Goal: Task Accomplishment & Management: Manage account settings

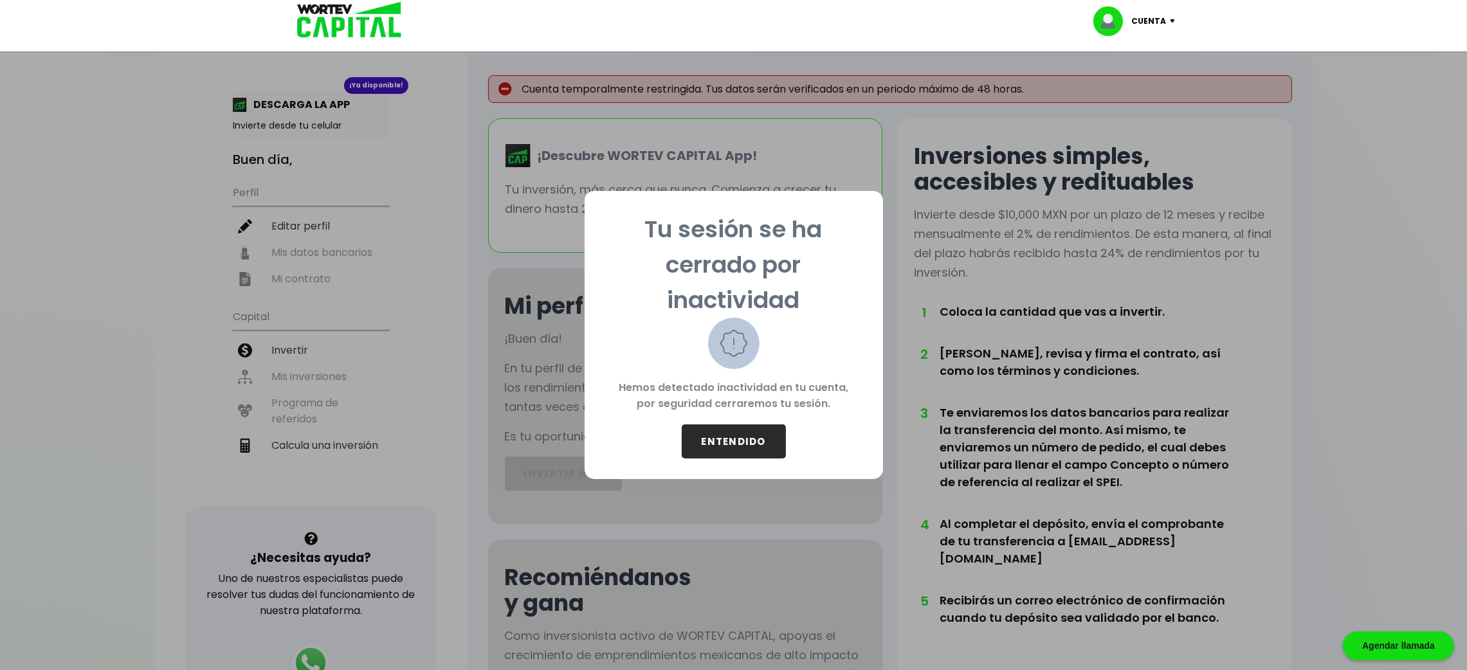
click at [757, 444] on button "ENTENDIDO" at bounding box center [734, 442] width 104 height 34
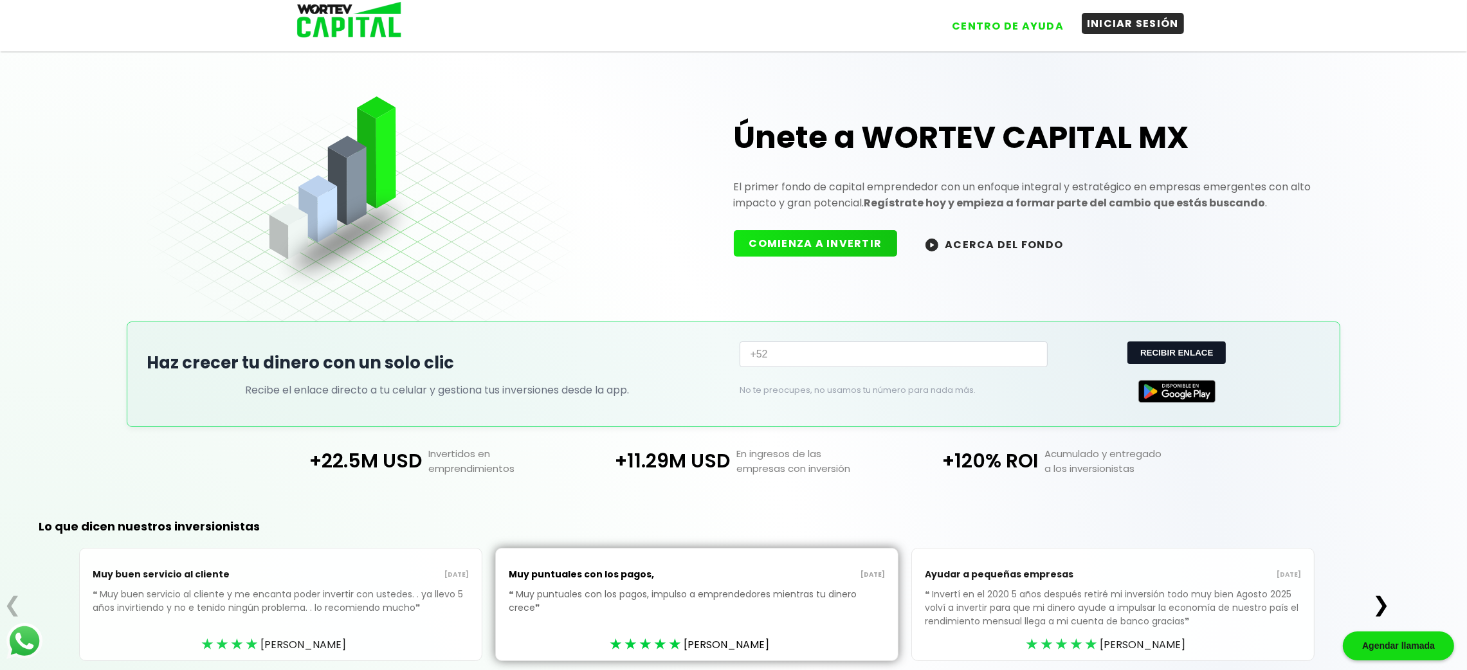
click at [1117, 33] on button "INICIAR SESIÓN" at bounding box center [1133, 23] width 102 height 21
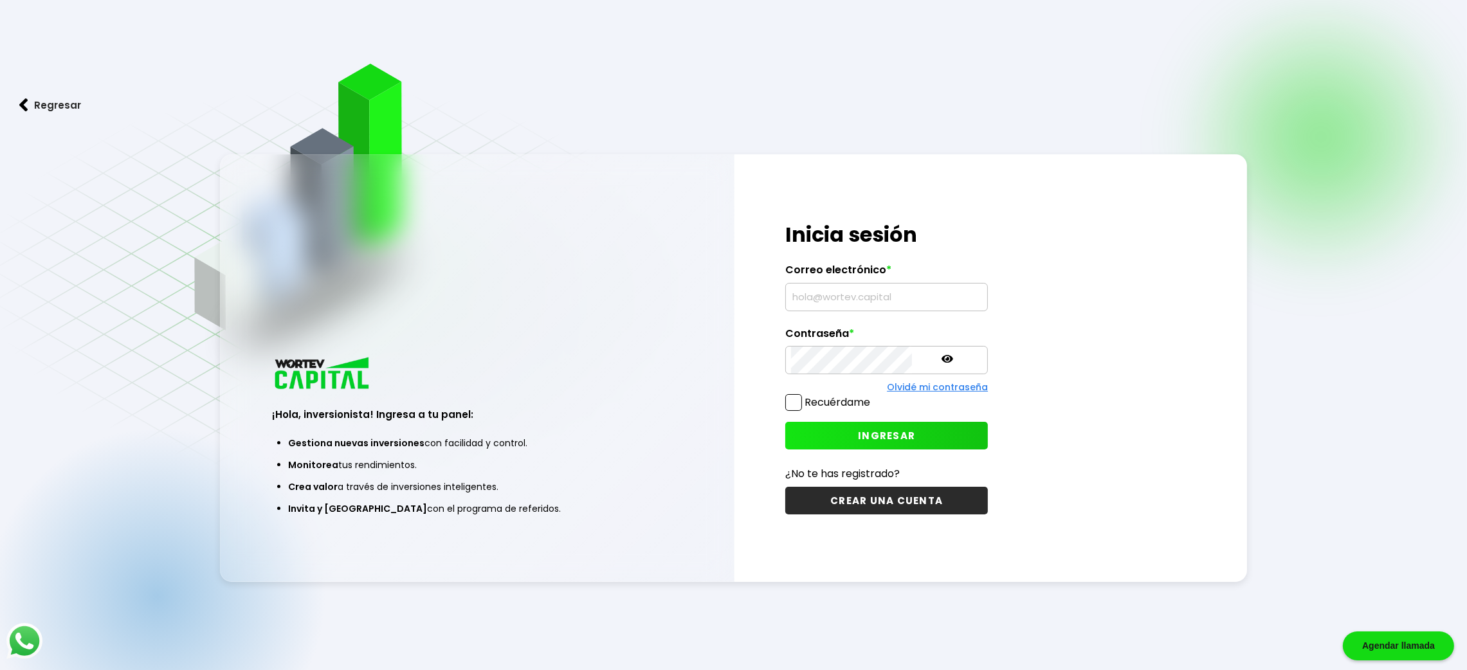
type input "[PERSON_NAME][EMAIL_ADDRESS][DOMAIN_NAME]"
click at [793, 395] on label "Recuérdame" at bounding box center [827, 402] width 85 height 16
click at [873, 396] on input "Recuérdame" at bounding box center [873, 396] width 0 height 0
click at [878, 439] on span "INGRESAR" at bounding box center [886, 436] width 57 height 14
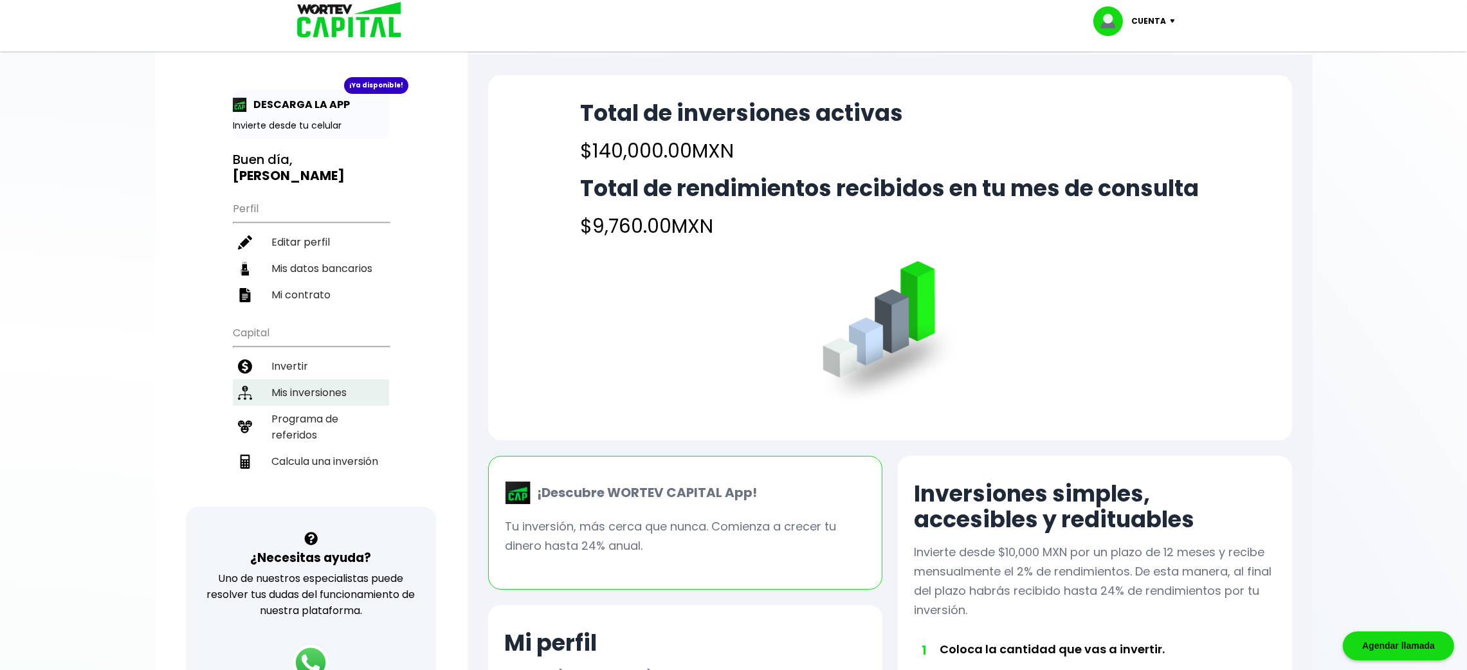
click at [308, 380] on li "Mis inversiones" at bounding box center [311, 393] width 156 height 26
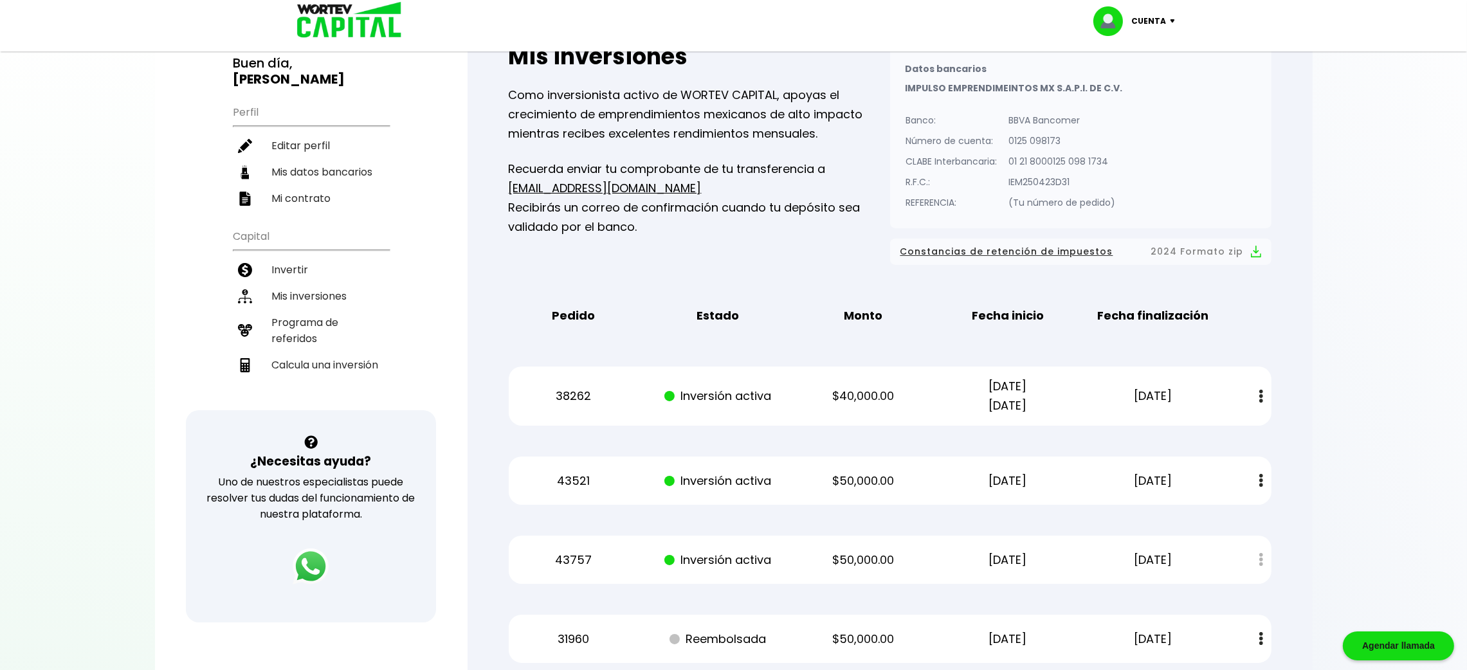
scroll to position [289, 0]
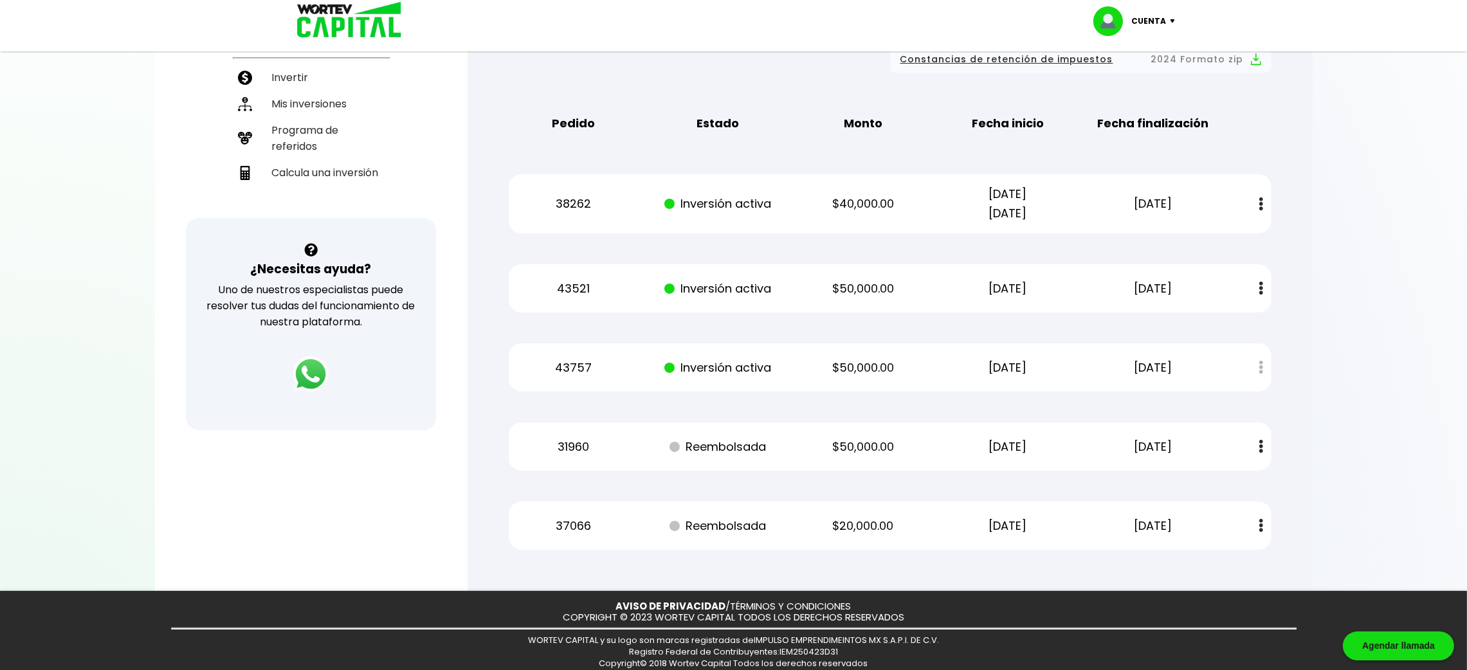
click at [717, 296] on p "Inversión activa" at bounding box center [718, 288] width 122 height 19
click at [1152, 285] on p "[DATE]" at bounding box center [1153, 288] width 122 height 19
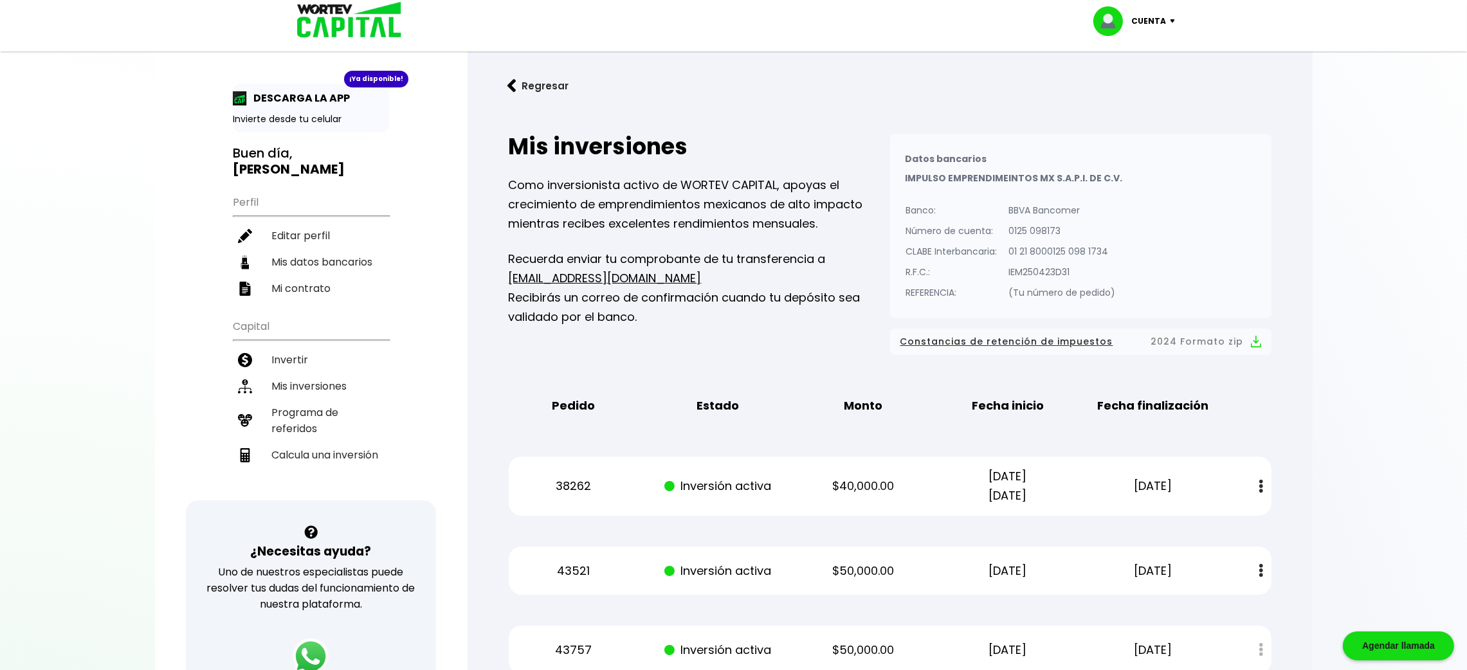
scroll to position [0, 0]
